Goal: Task Accomplishment & Management: Manage account settings

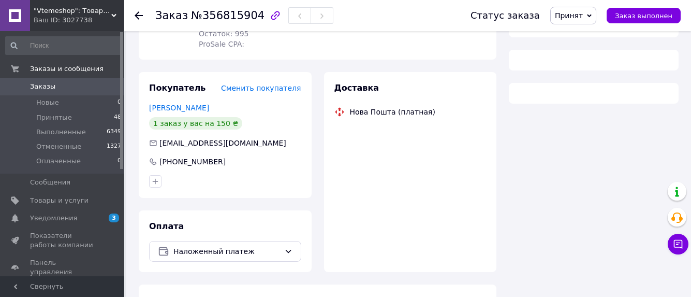
scroll to position [155, 0]
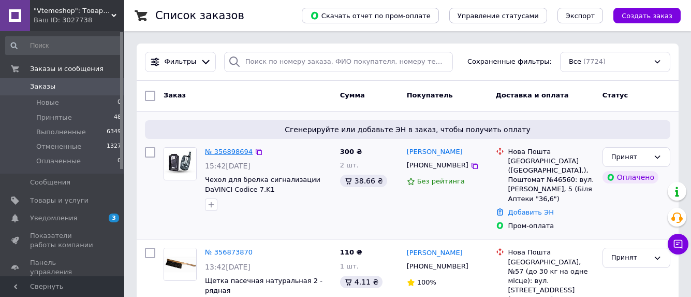
click at [239, 151] on link "№ 356898694" at bounding box center [229, 152] width 48 height 8
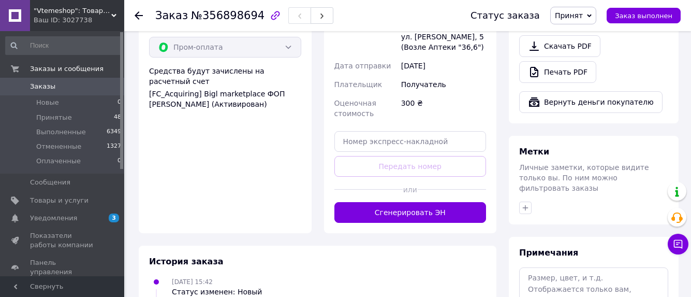
scroll to position [362, 0]
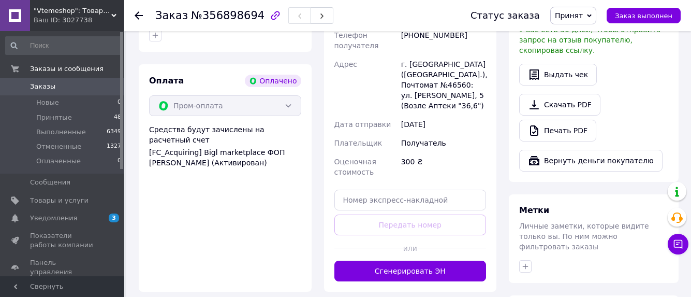
click at [290, 95] on div "Пром-оплата" at bounding box center [225, 105] width 152 height 21
click at [288, 95] on div "Пром-оплата" at bounding box center [225, 105] width 152 height 21
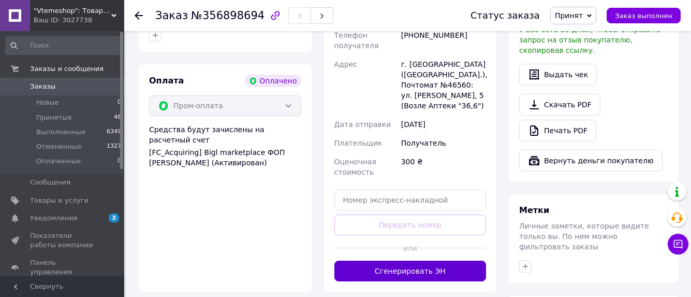
click at [427, 260] on button "Сгенерировать ЭН" at bounding box center [410, 270] width 152 height 21
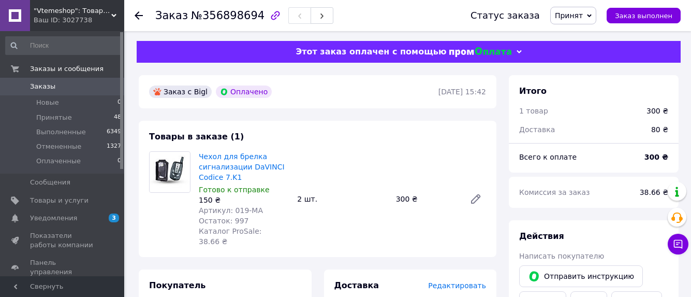
scroll to position [0, 0]
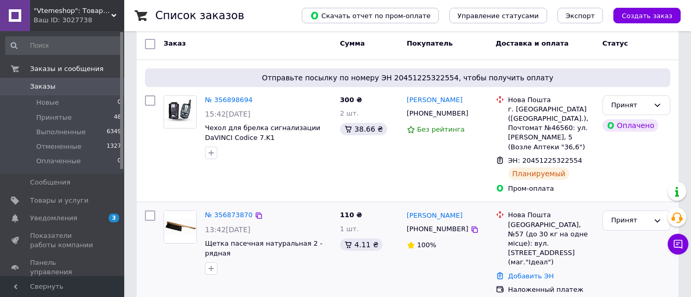
scroll to position [104, 0]
